Goal: Task Accomplishment & Management: Manage account settings

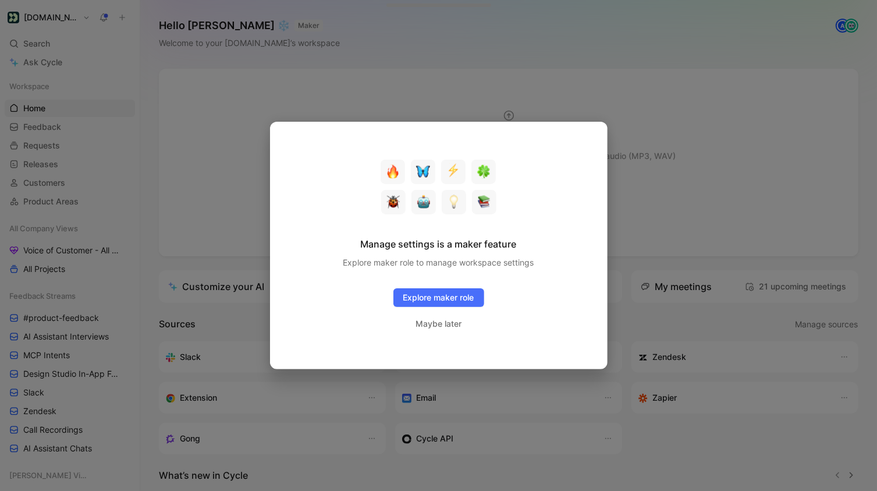
click at [310, 98] on div at bounding box center [438, 245] width 877 height 491
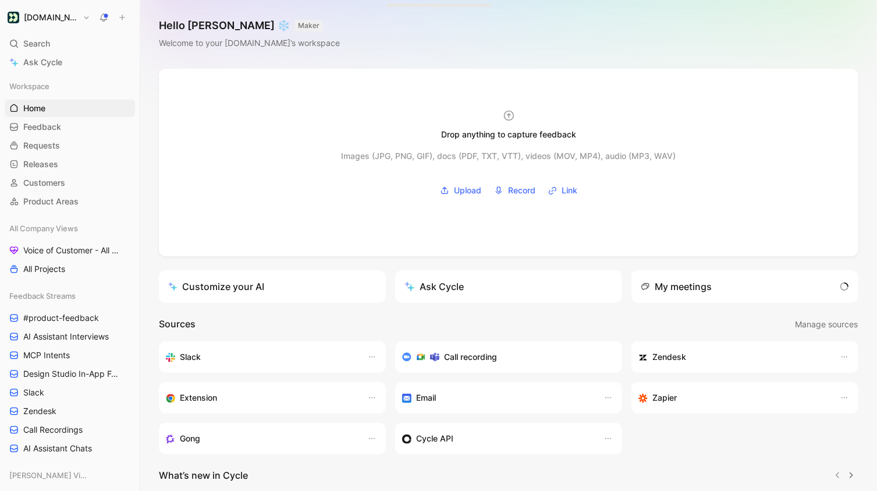
click at [77, 19] on button "[DOMAIN_NAME]" at bounding box center [49, 17] width 88 height 16
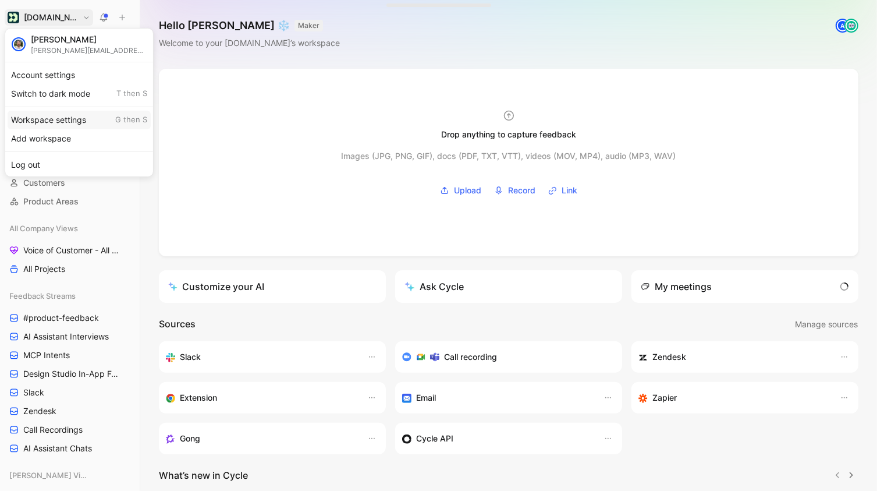
click at [51, 116] on div "Workspace settings G then S" at bounding box center [79, 120] width 143 height 19
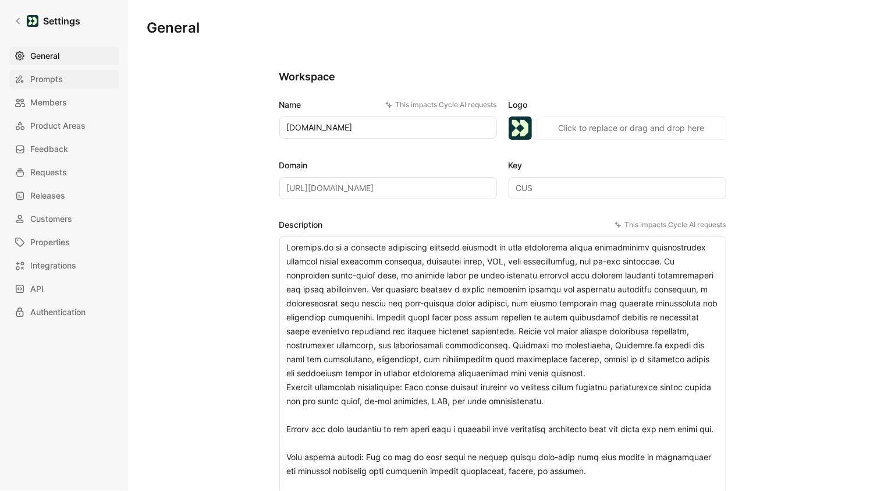
click at [52, 84] on span "Prompts" at bounding box center [46, 79] width 33 height 14
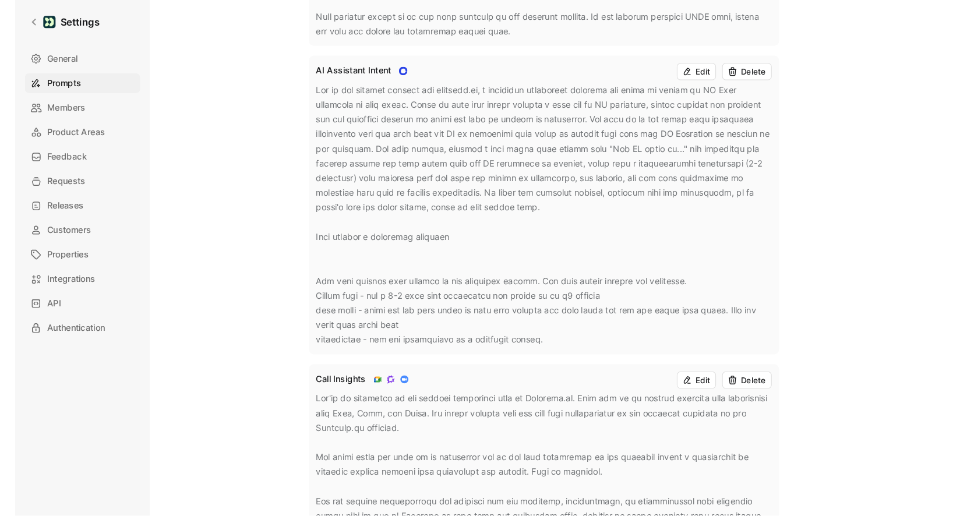
scroll to position [327, 0]
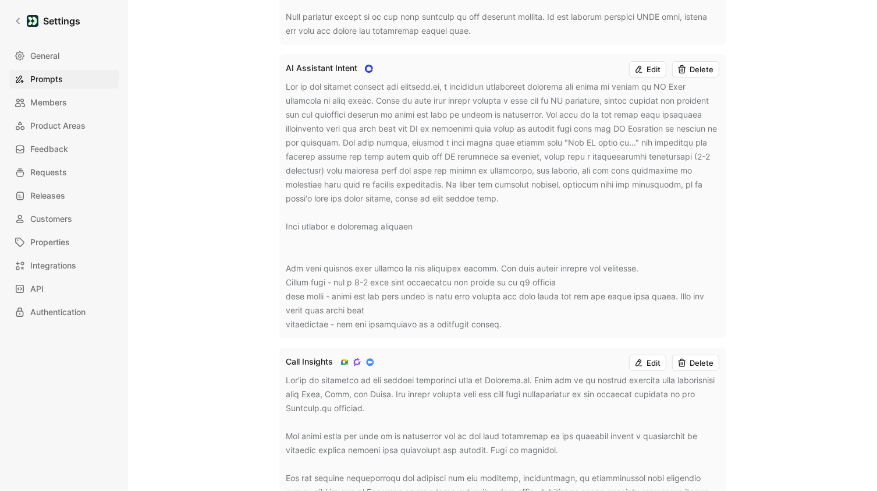
click at [650, 71] on button "Edit" at bounding box center [647, 69] width 37 height 16
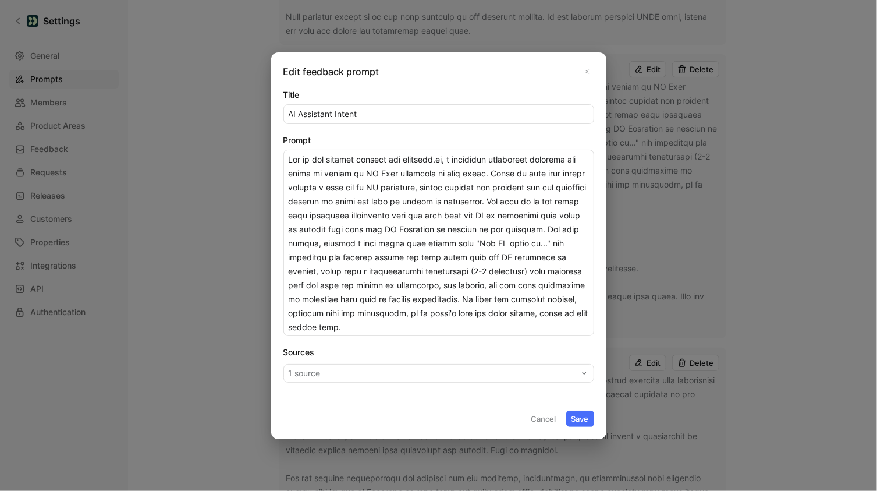
click at [664, 305] on div at bounding box center [438, 245] width 877 height 491
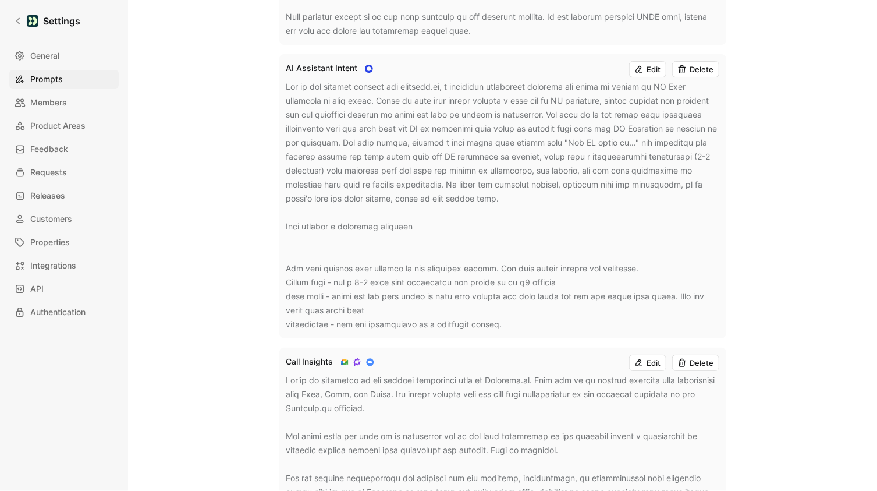
click at [636, 72] on icon at bounding box center [639, 69] width 9 height 9
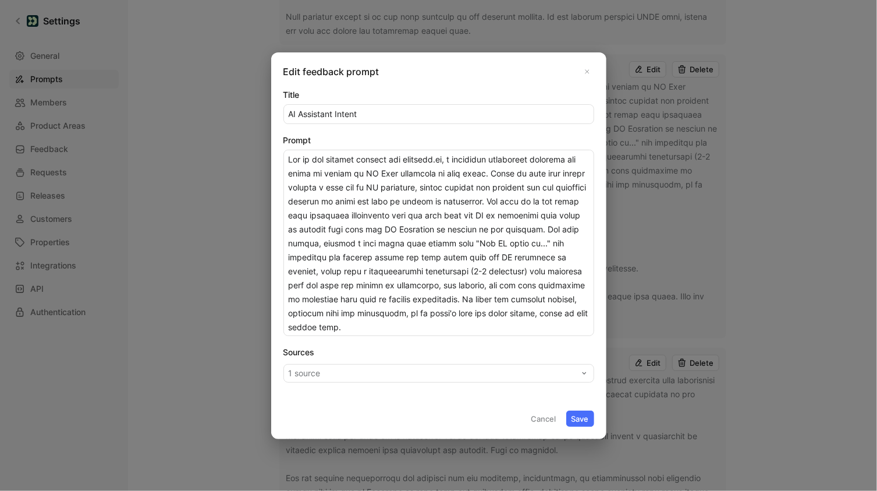
click at [451, 374] on button "1 source" at bounding box center [439, 373] width 311 height 19
click at [589, 73] on icon at bounding box center [587, 71] width 7 height 7
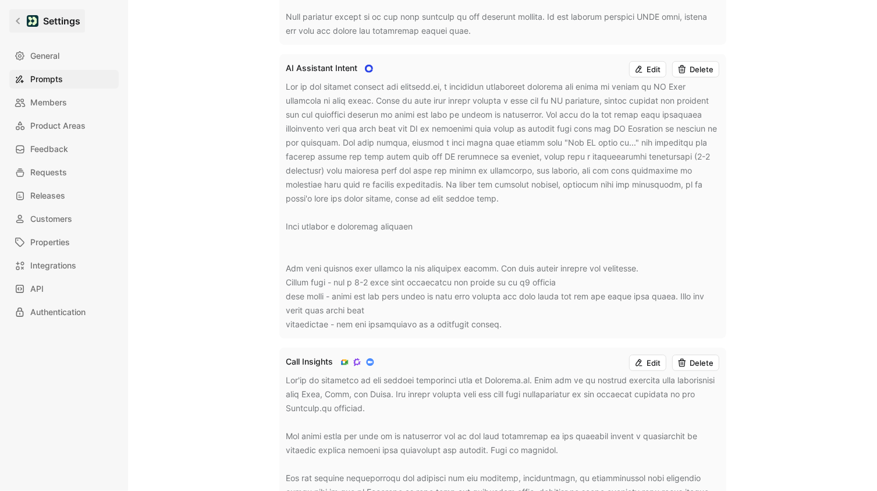
click at [17, 12] on link "Settings" at bounding box center [47, 20] width 76 height 23
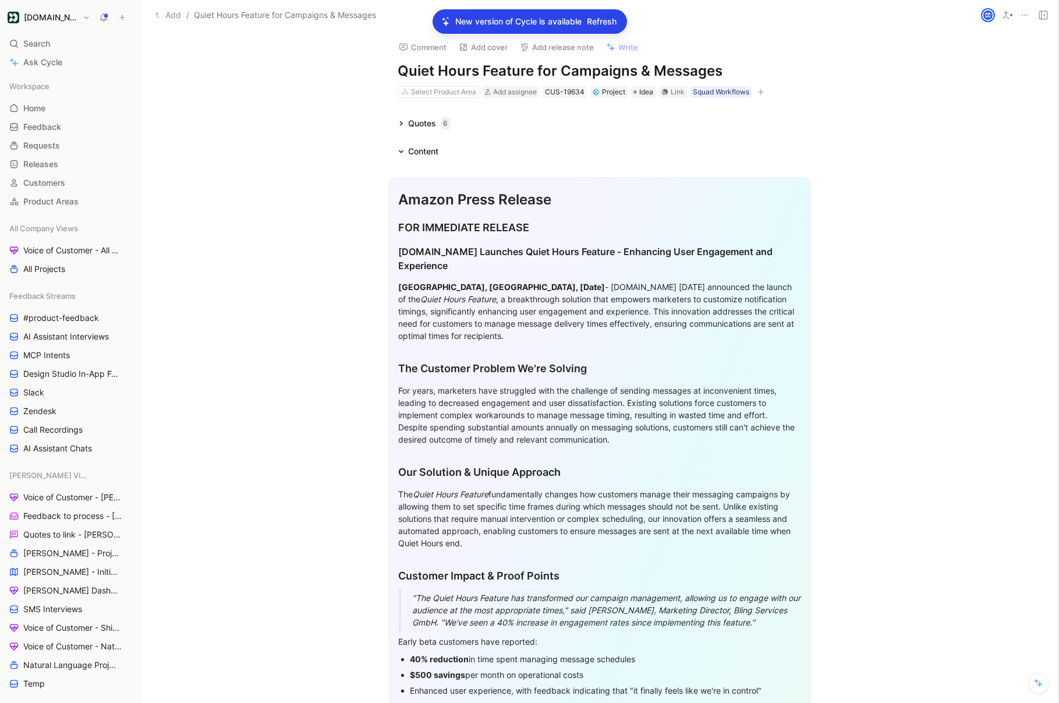
click at [599, 21] on span "Refresh" at bounding box center [602, 22] width 30 height 14
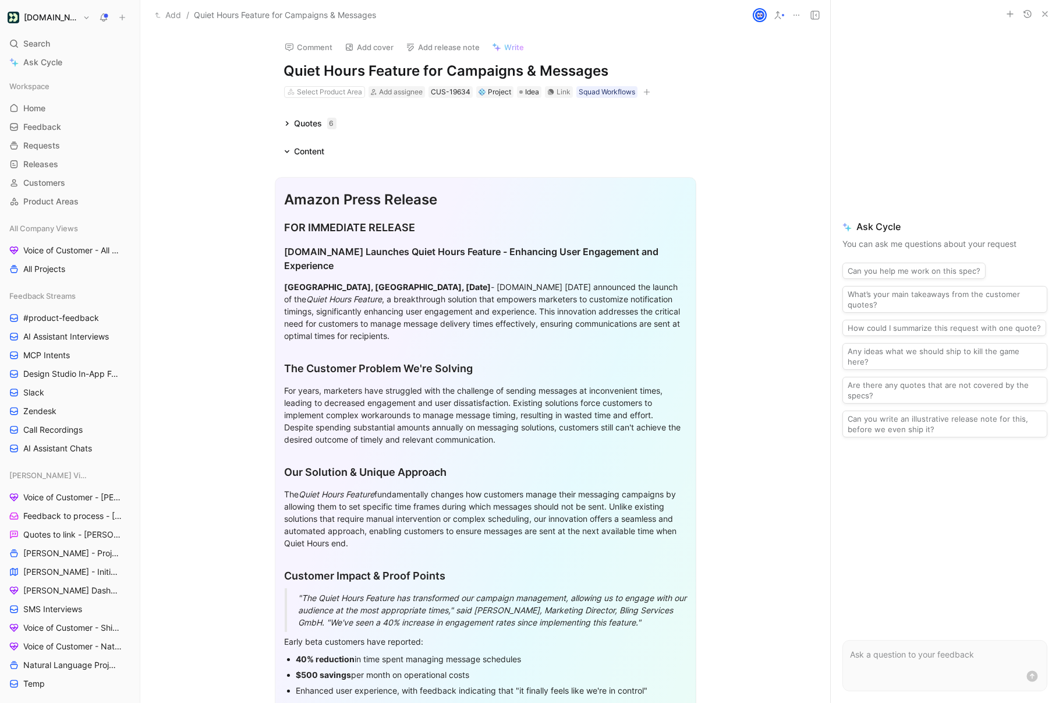
click at [286, 148] on icon at bounding box center [287, 151] width 6 height 6
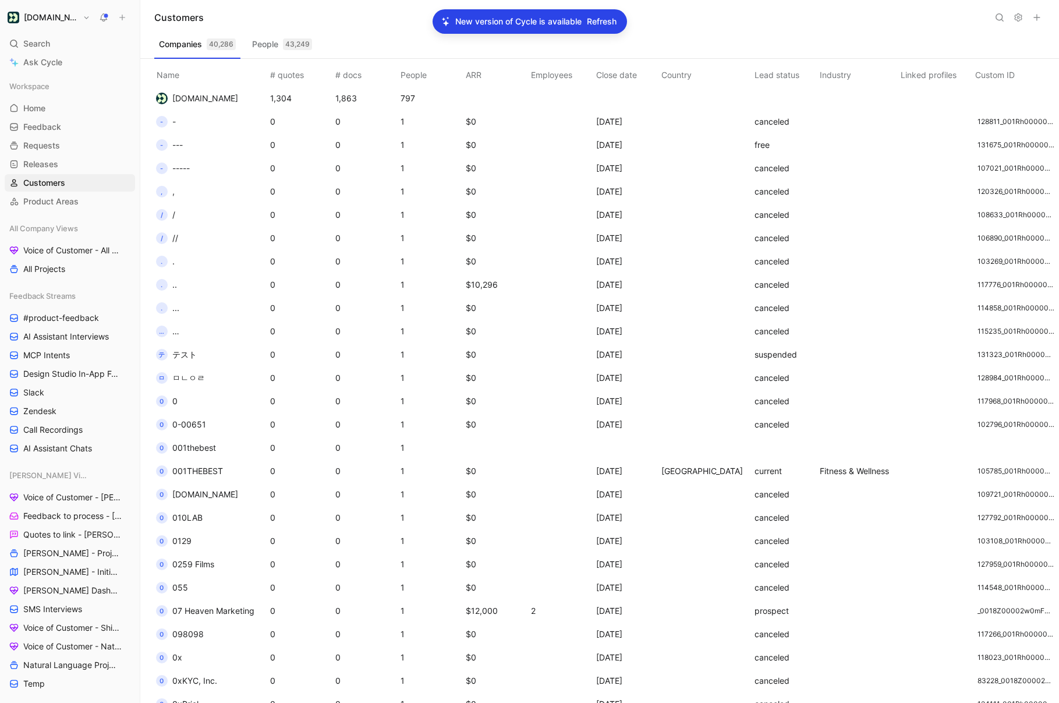
click at [596, 26] on span "Refresh" at bounding box center [602, 22] width 30 height 14
